Goal: Task Accomplishment & Management: Complete application form

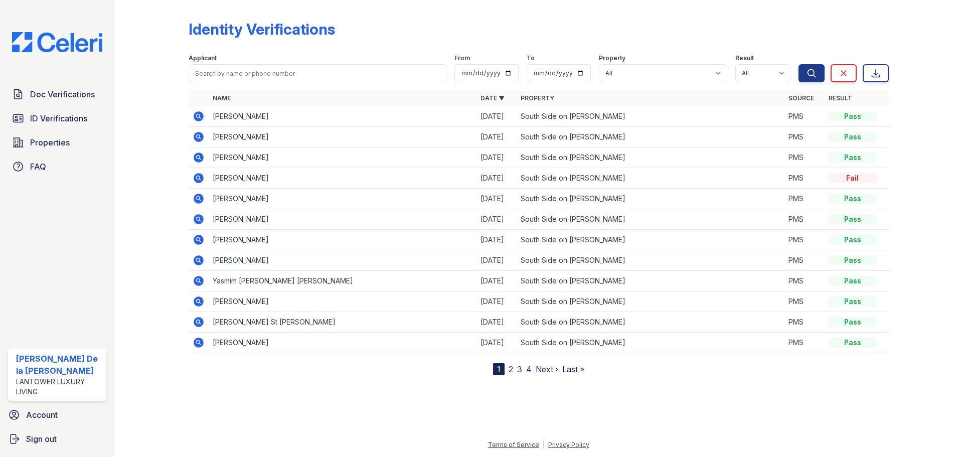
click at [69, 98] on span "Doc Verifications" at bounding box center [62, 94] width 65 height 12
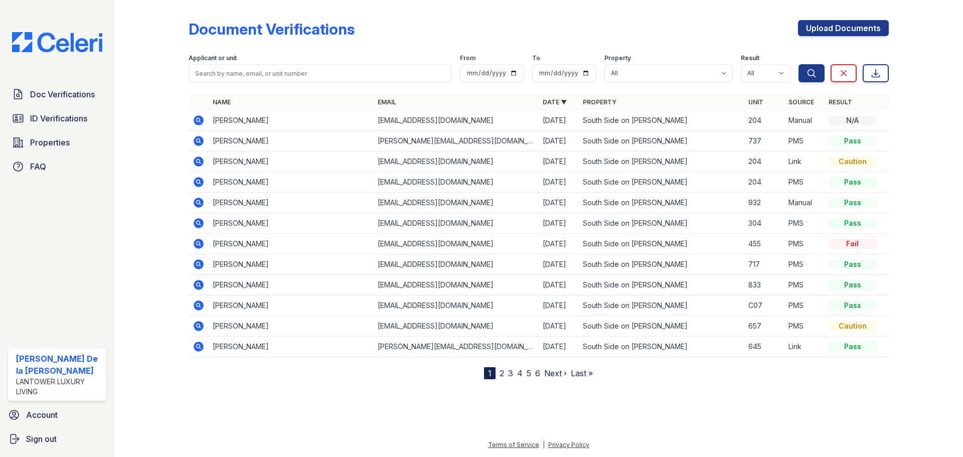
click at [64, 42] on img at bounding box center [57, 42] width 106 height 20
click at [829, 29] on link "Upload Documents" at bounding box center [843, 28] width 91 height 16
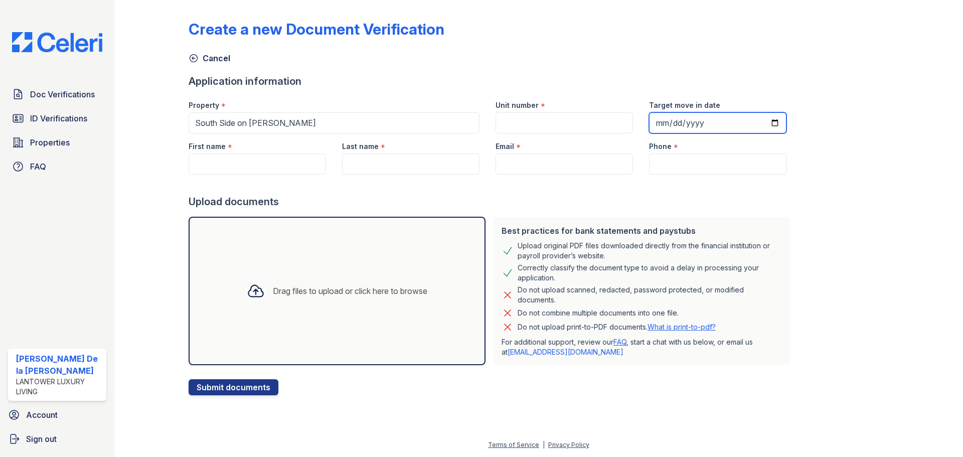
click at [655, 124] on input "Target move in date" at bounding box center [717, 122] width 137 height 21
click at [664, 122] on input "Target move in date" at bounding box center [717, 122] width 137 height 21
type input "[DATE]"
click at [526, 116] on input "Unit number" at bounding box center [564, 122] width 137 height 21
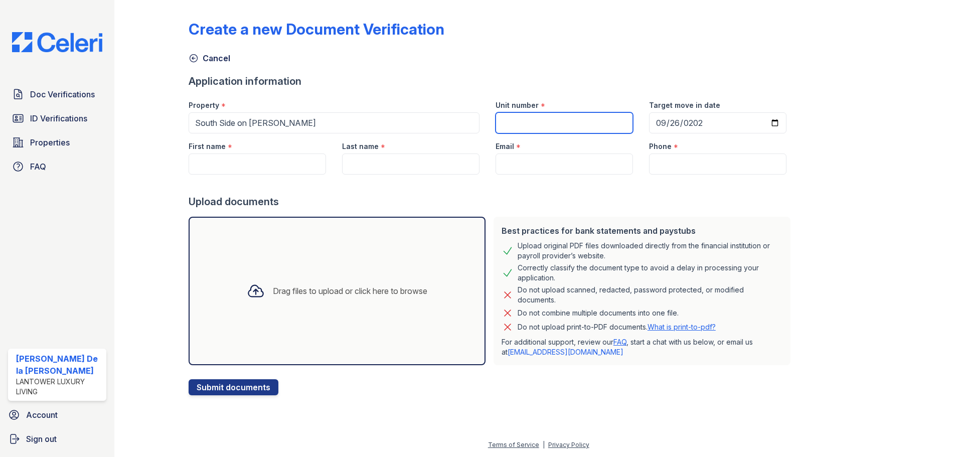
type input "204"
click at [245, 107] on div "Property *" at bounding box center [334, 102] width 291 height 20
click at [227, 153] on input "First name" at bounding box center [257, 163] width 137 height 21
type input "[PERSON_NAME]"
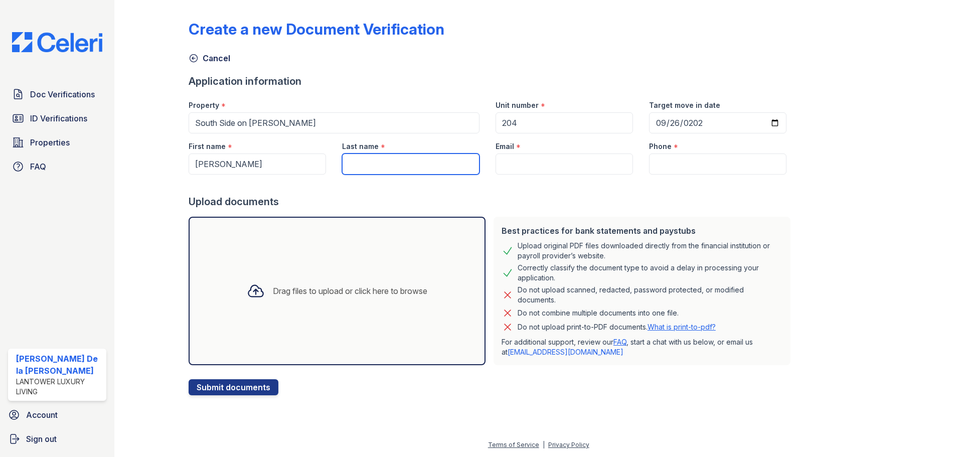
click at [361, 158] on input "Last name" at bounding box center [410, 163] width 137 height 21
type input "[PERSON_NAME]"
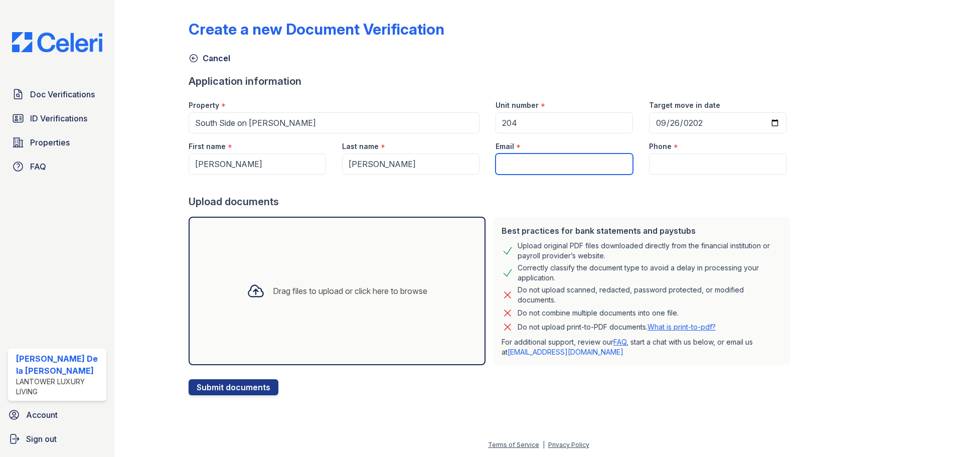
click at [520, 160] on input "Email" at bounding box center [564, 163] width 137 height 21
type input "[EMAIL_ADDRESS][DOMAIN_NAME]"
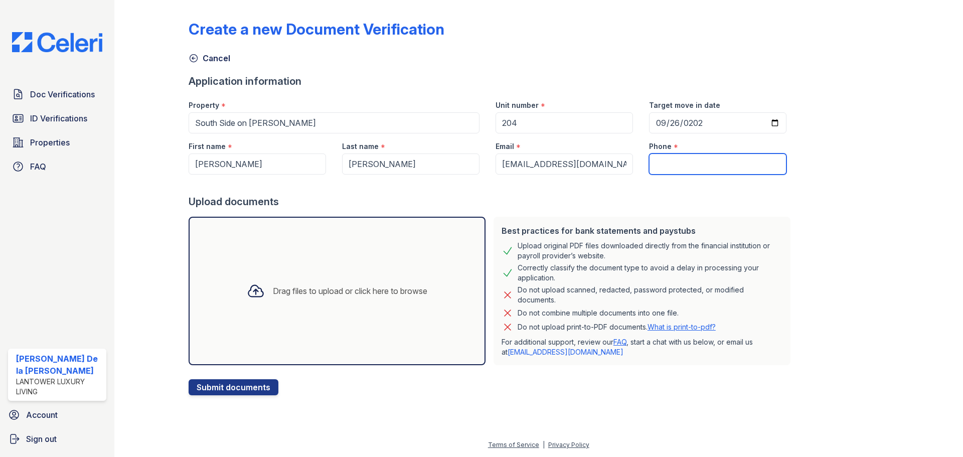
click at [664, 159] on input "Phone" at bounding box center [717, 163] width 137 height 21
type input "9034057667"
click at [266, 298] on div "Drag files to upload or click here to browse" at bounding box center [337, 291] width 197 height 34
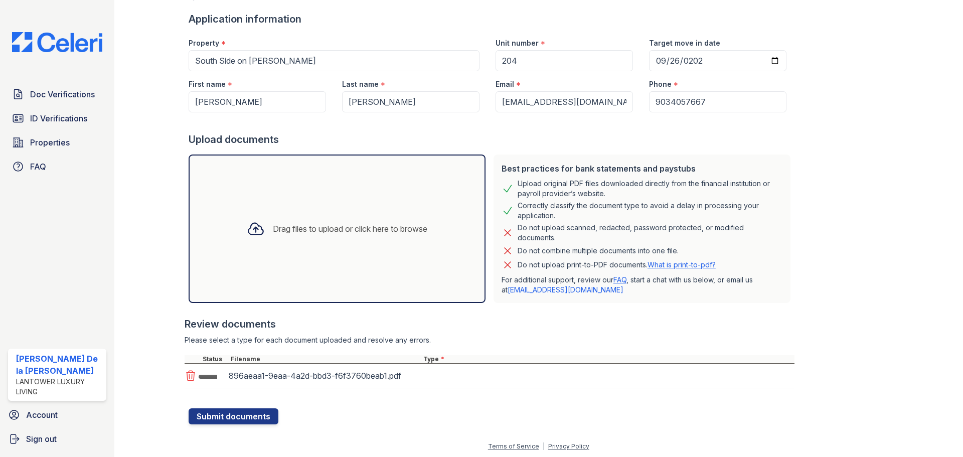
scroll to position [64, 0]
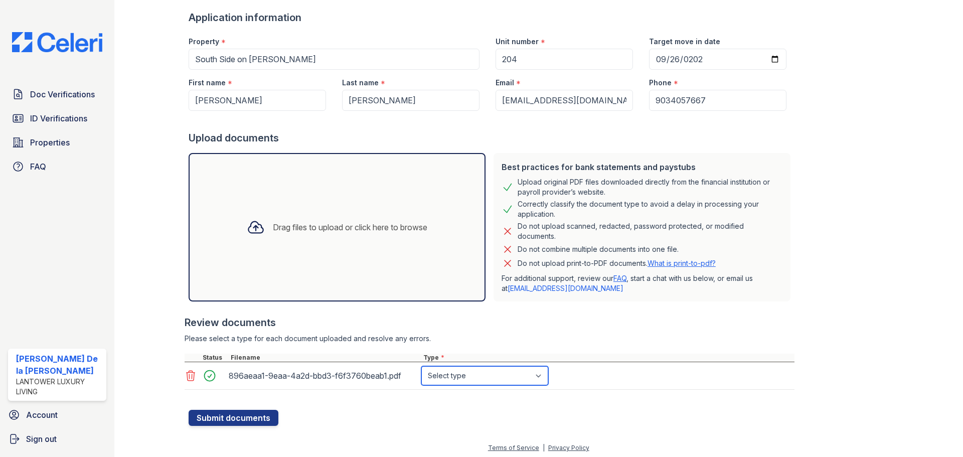
click at [538, 377] on select "Select type Paystub Bank Statement Offer Letter Tax Documents Benefit Award Let…" at bounding box center [484, 375] width 127 height 19
select select "offer_letter"
click at [421, 366] on select "Select type Paystub Bank Statement Offer Letter Tax Documents Benefit Award Let…" at bounding box center [484, 375] width 127 height 19
click at [242, 418] on button "Submit documents" at bounding box center [234, 418] width 90 height 16
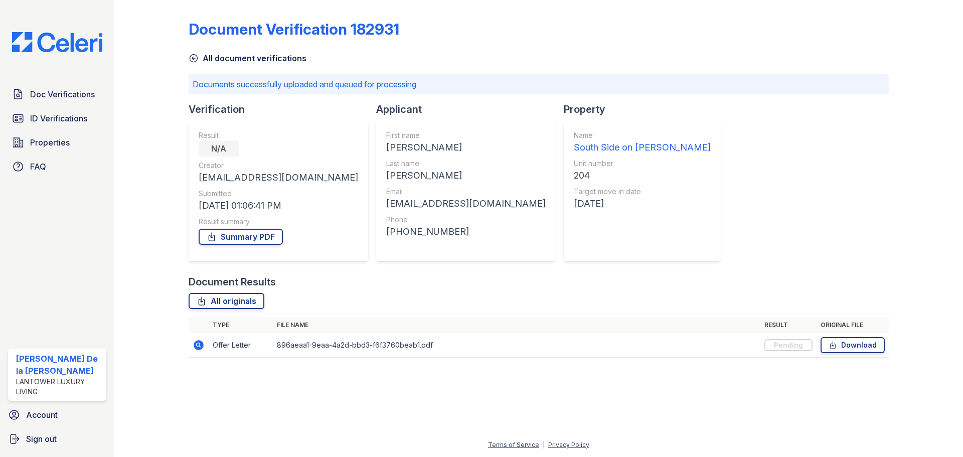
click at [75, 49] on img at bounding box center [57, 42] width 106 height 20
